Goal: Transaction & Acquisition: Purchase product/service

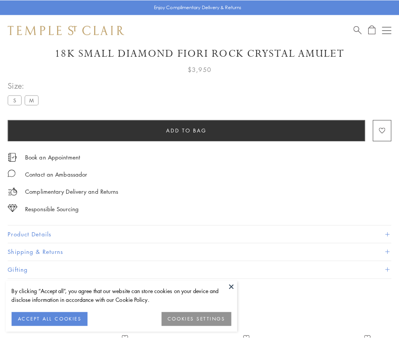
scroll to position [45, 0]
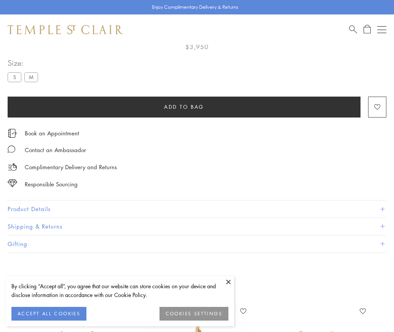
click at [184, 107] on span "Add to bag" at bounding box center [184, 107] width 40 height 8
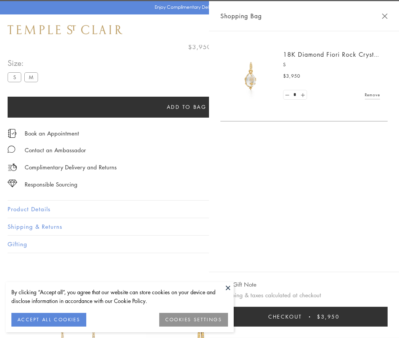
click at [358, 317] on button "Checkout $3,950" at bounding box center [304, 317] width 167 height 20
